Goal: Check status: Check status

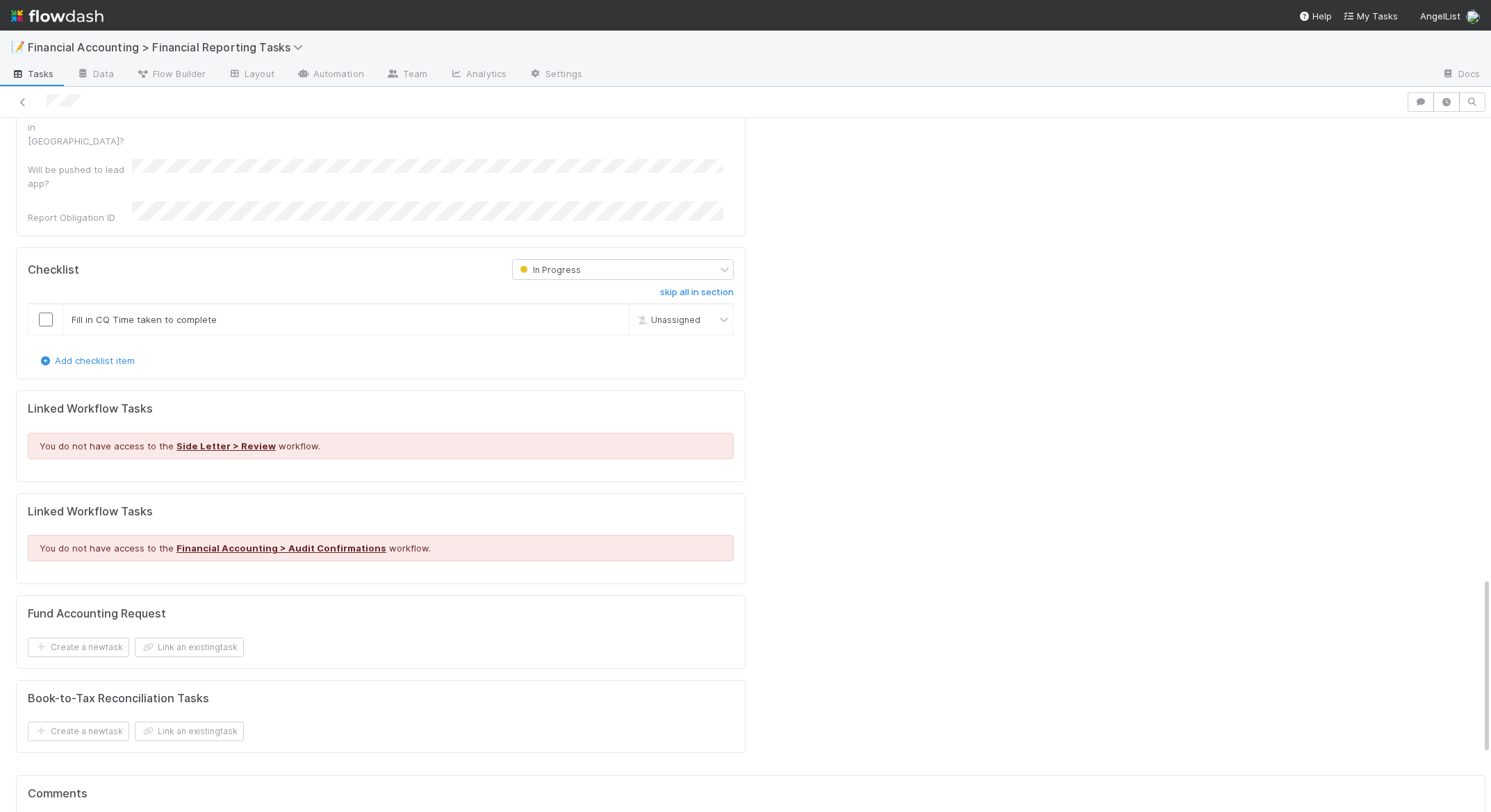
scroll to position [2022, 0]
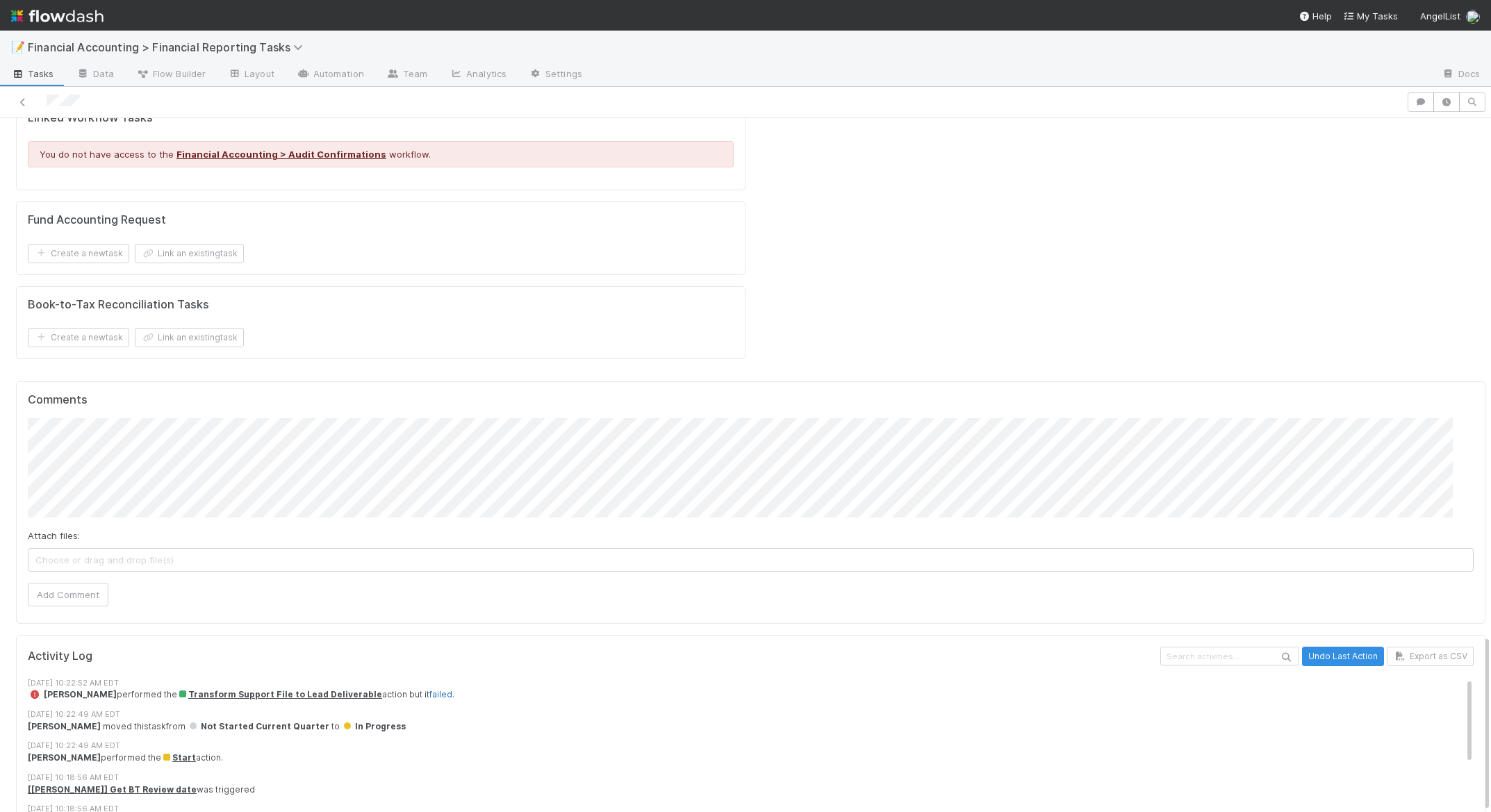
click at [430, 689] on link "failed" at bounding box center [441, 694] width 23 height 10
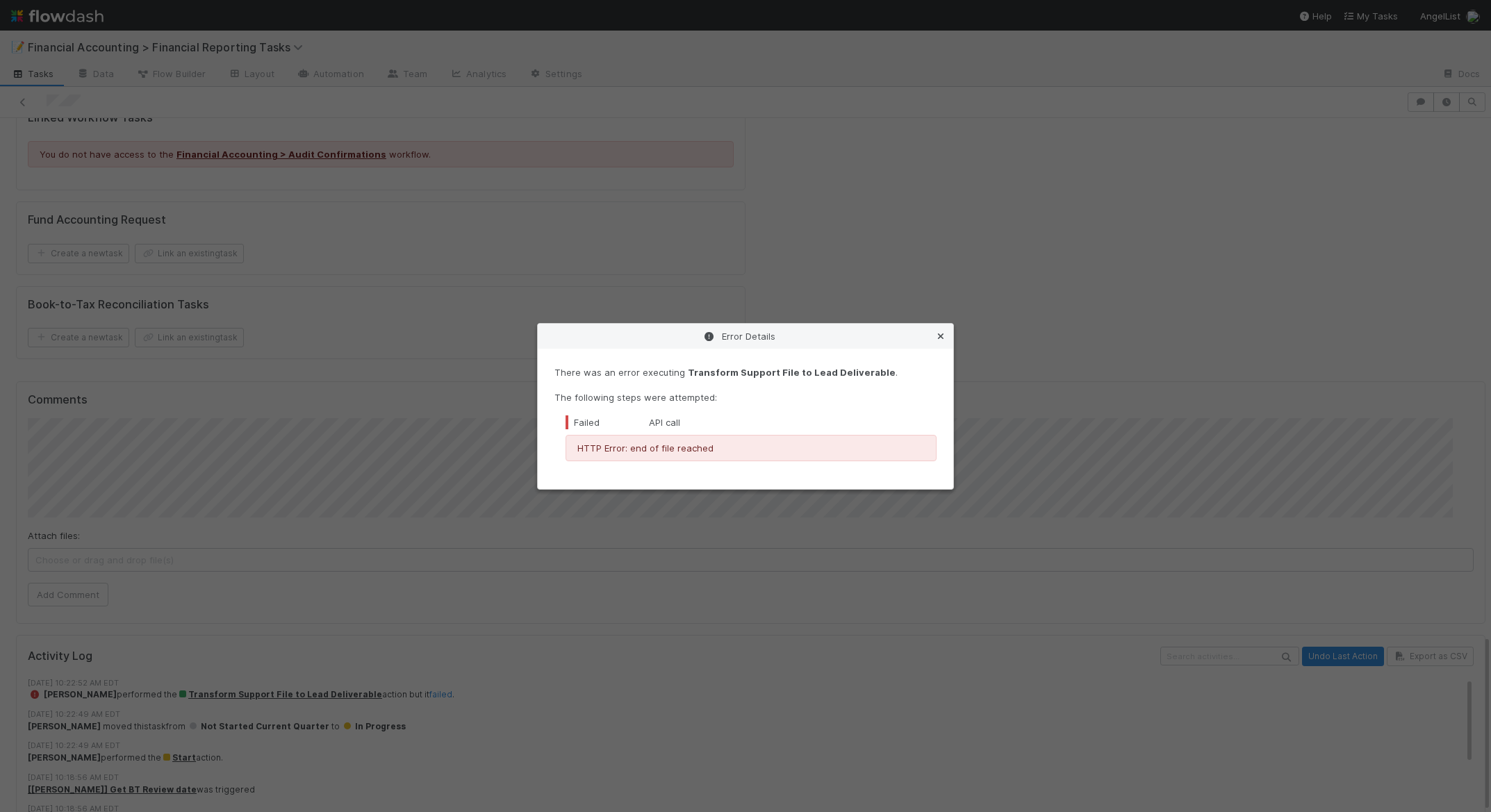
click at [940, 335] on icon at bounding box center [941, 337] width 14 height 9
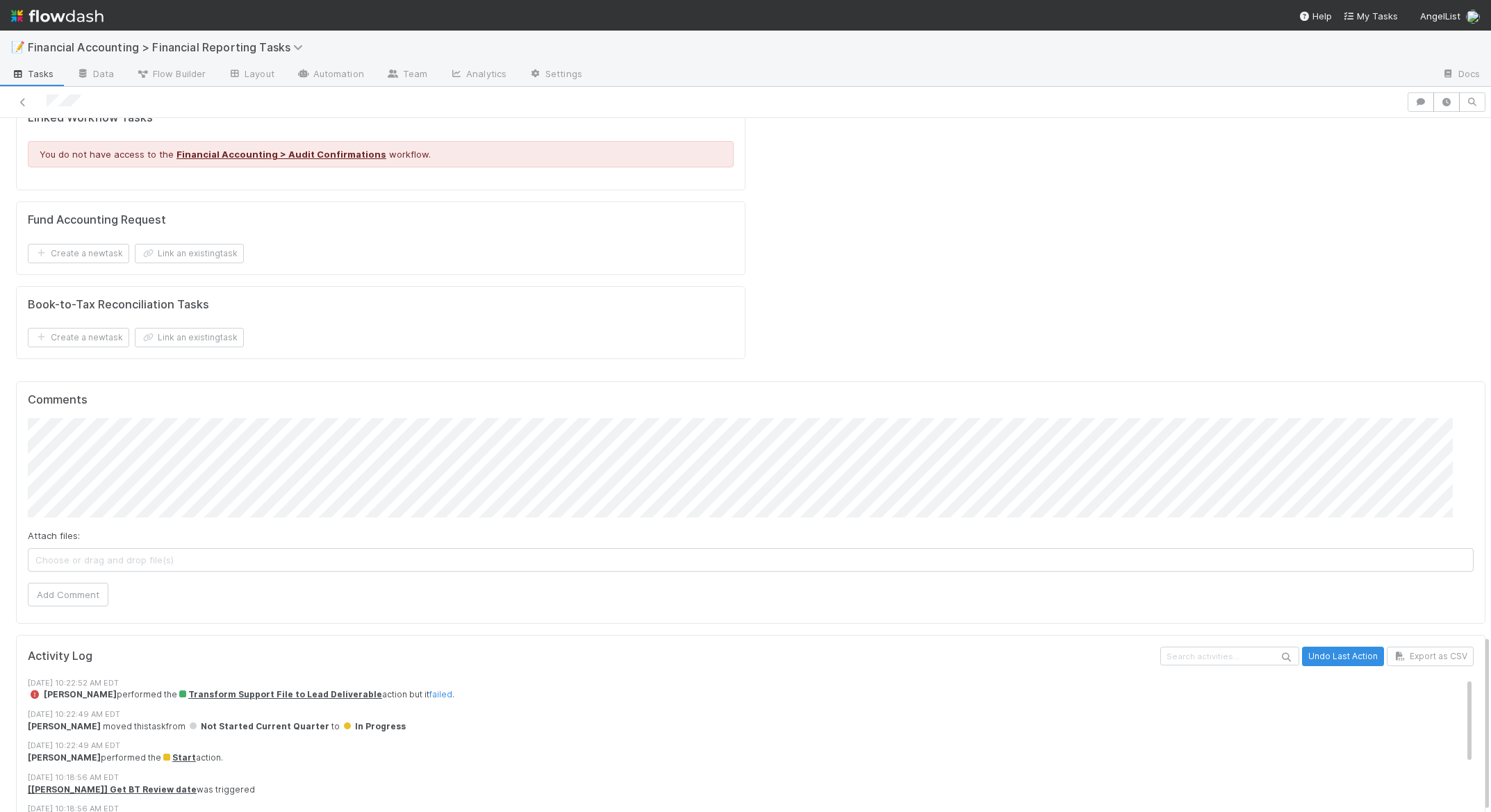
click at [117, 689] on span "[PERSON_NAME] performed the Transform Support File to Lead Deliverable action b…" at bounding box center [241, 694] width 427 height 10
click at [430, 689] on link "failed" at bounding box center [441, 694] width 23 height 10
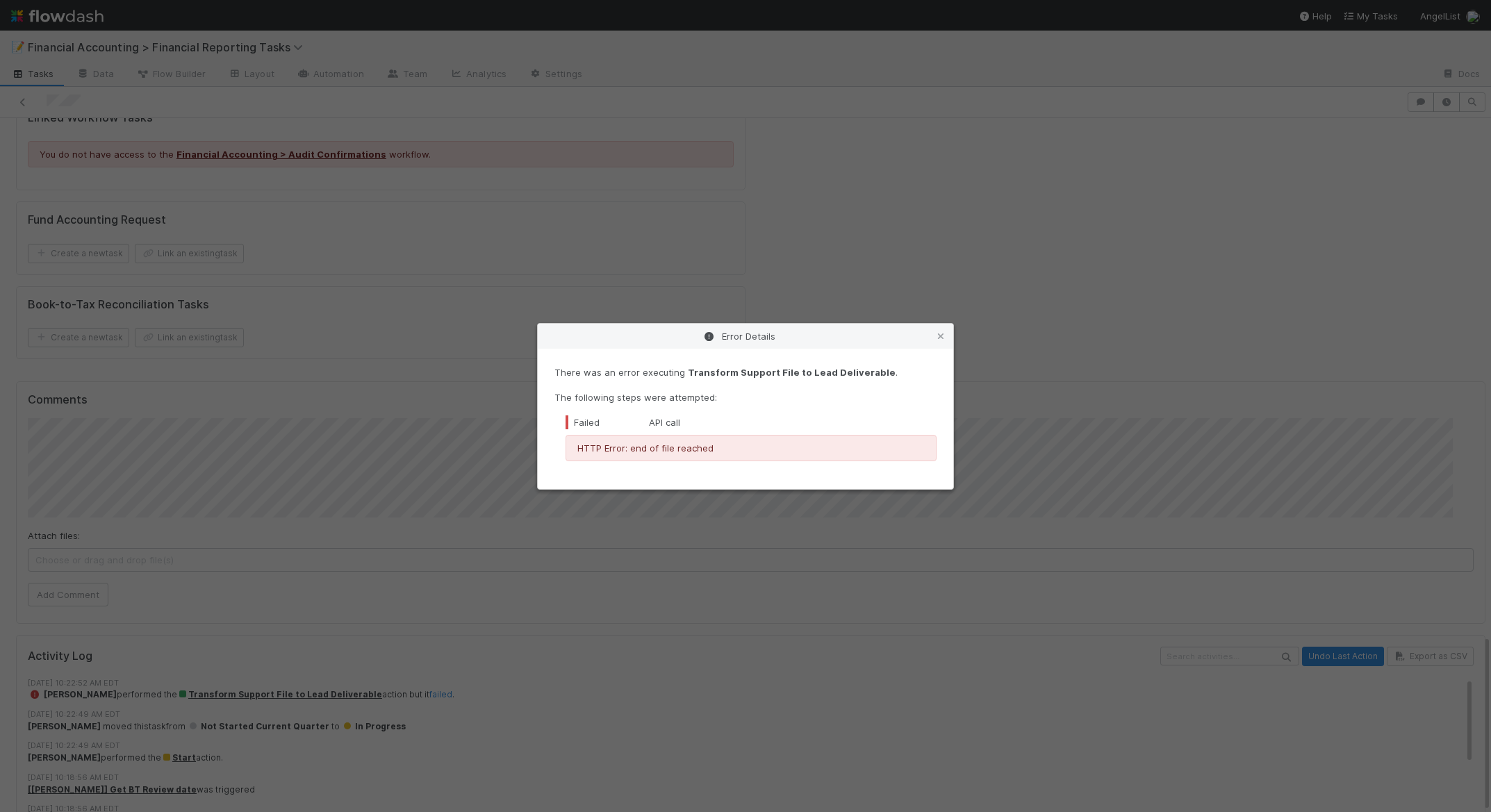
click at [602, 448] on p "HTTP Error: end of file reached" at bounding box center [751, 448] width 347 height 14
click at [610, 415] on div "There was an error executing Transform Support File to Lead Deliverable . The f…" at bounding box center [745, 413] width 382 height 96
drag, startPoint x: 575, startPoint y: 423, endPoint x: 679, endPoint y: 422, distance: 104.0
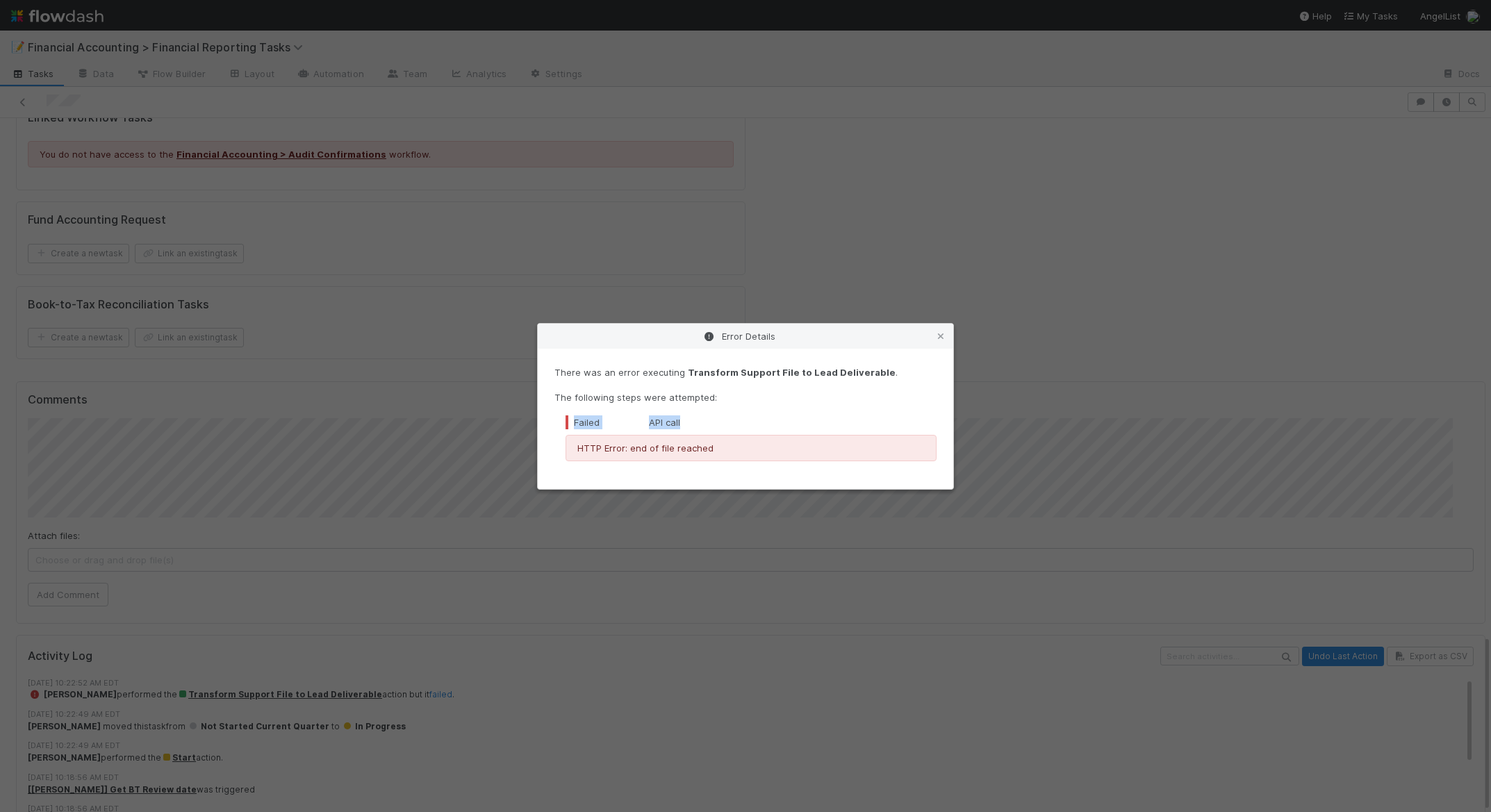
click at [679, 422] on div "Failed API call" at bounding box center [751, 423] width 371 height 14
copy div "Failed API call"
click at [603, 448] on p "HTTP Error: end of file reached" at bounding box center [751, 448] width 347 height 14
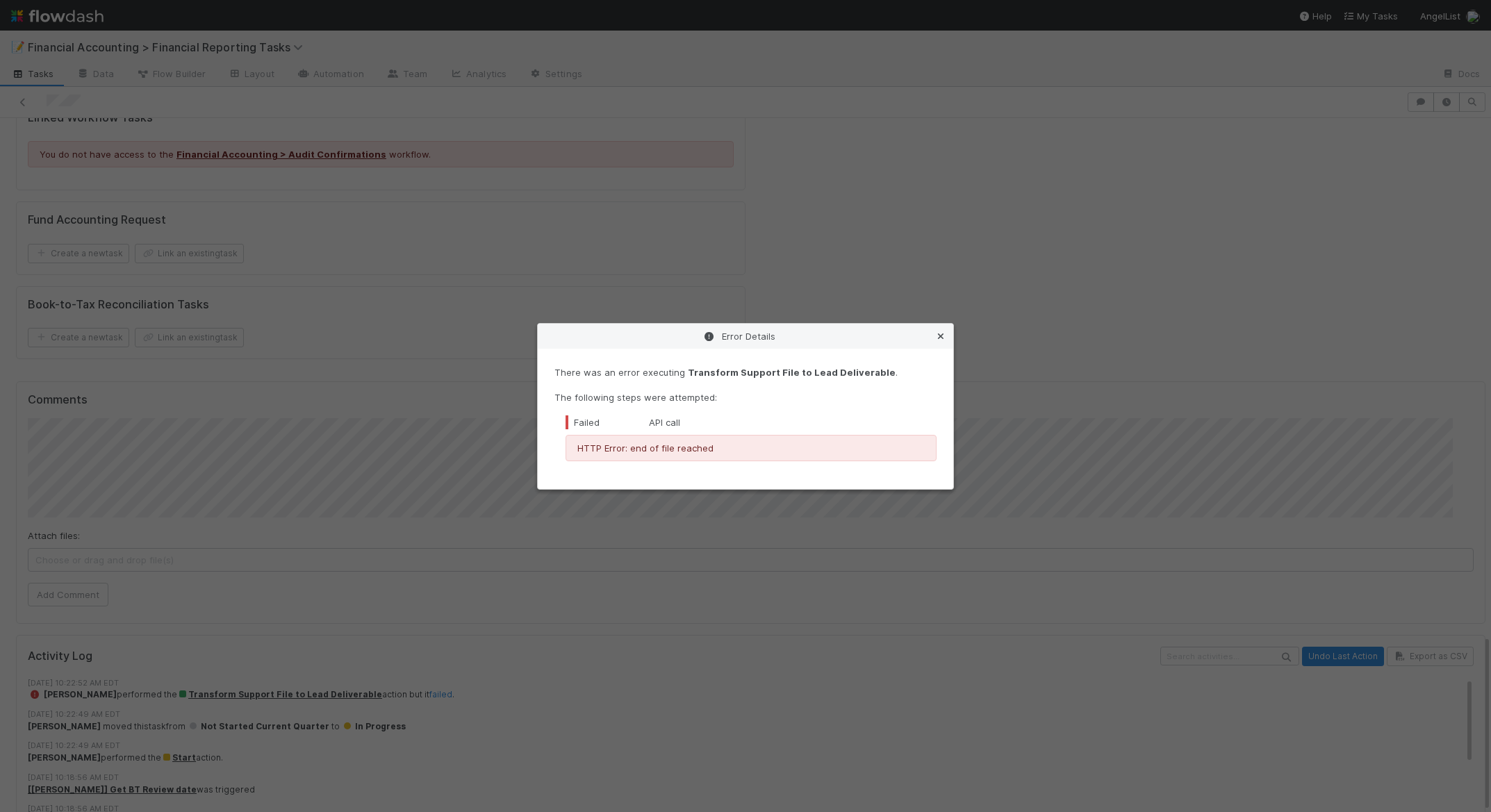
click at [942, 335] on icon at bounding box center [941, 337] width 14 height 9
